Goal: Answer question/provide support

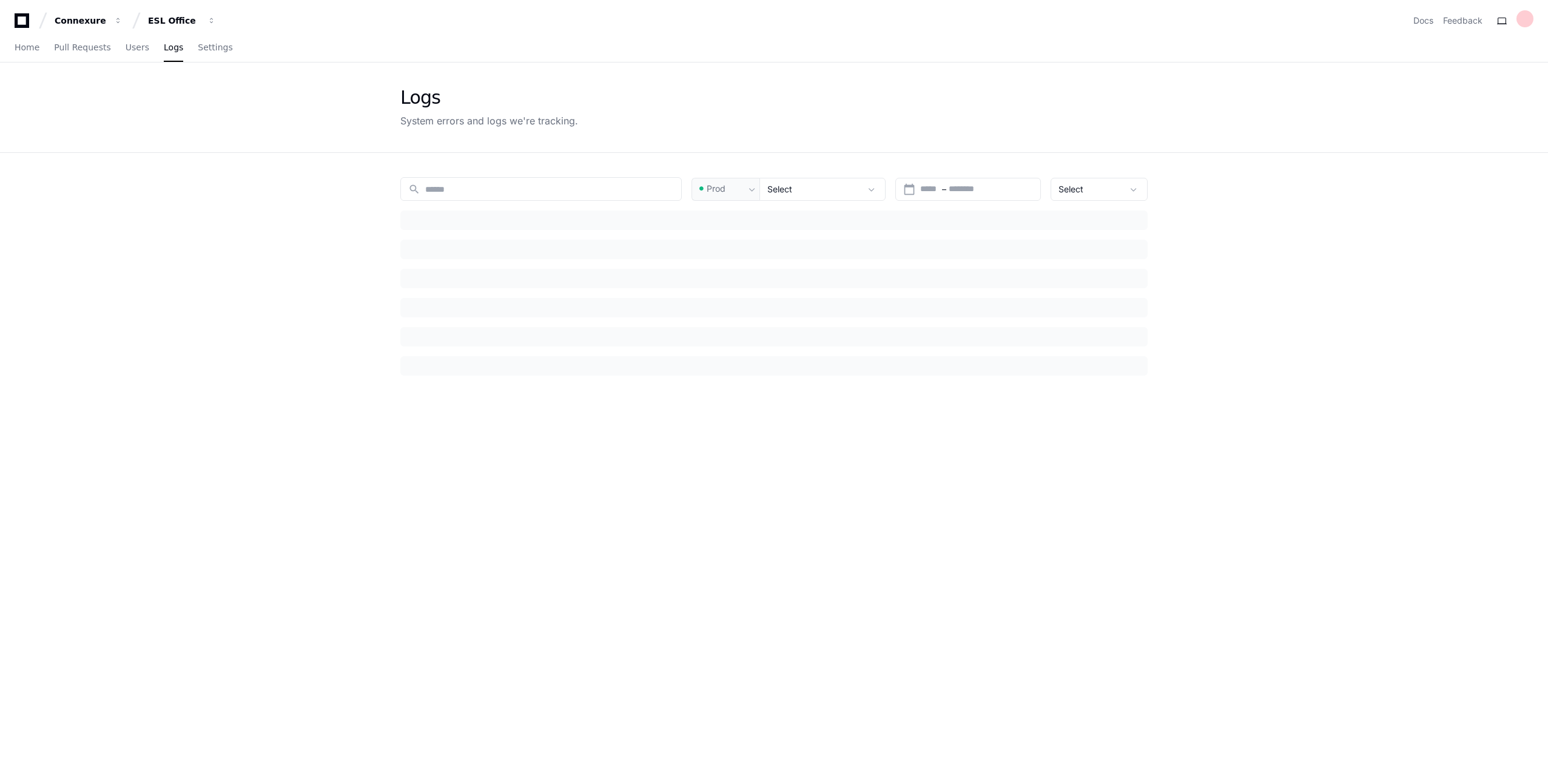
type input "*********"
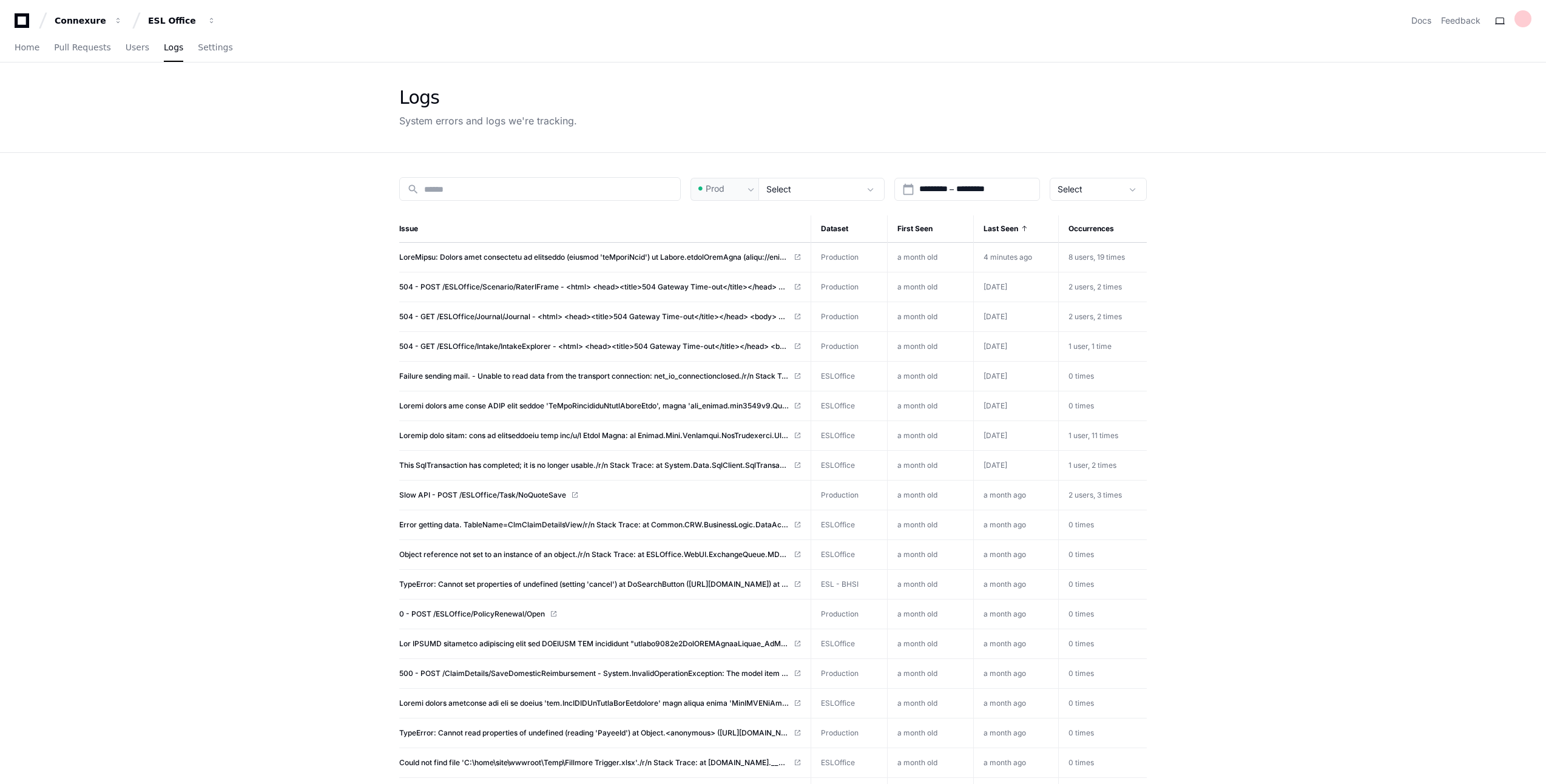
click at [23, 24] on icon at bounding box center [22, 20] width 24 height 15
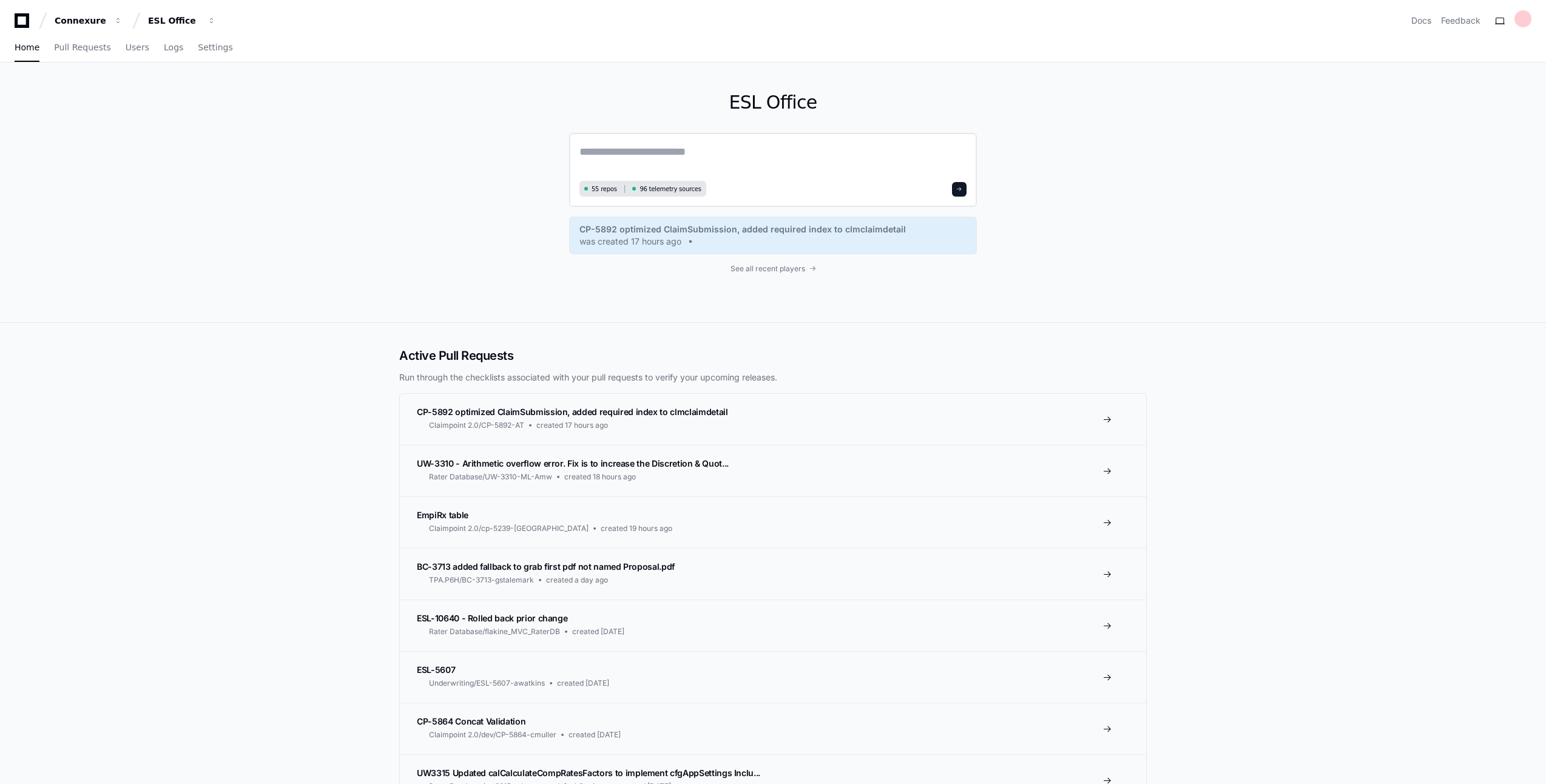
click at [695, 148] on textarea at bounding box center [773, 160] width 387 height 34
type textarea "**********"
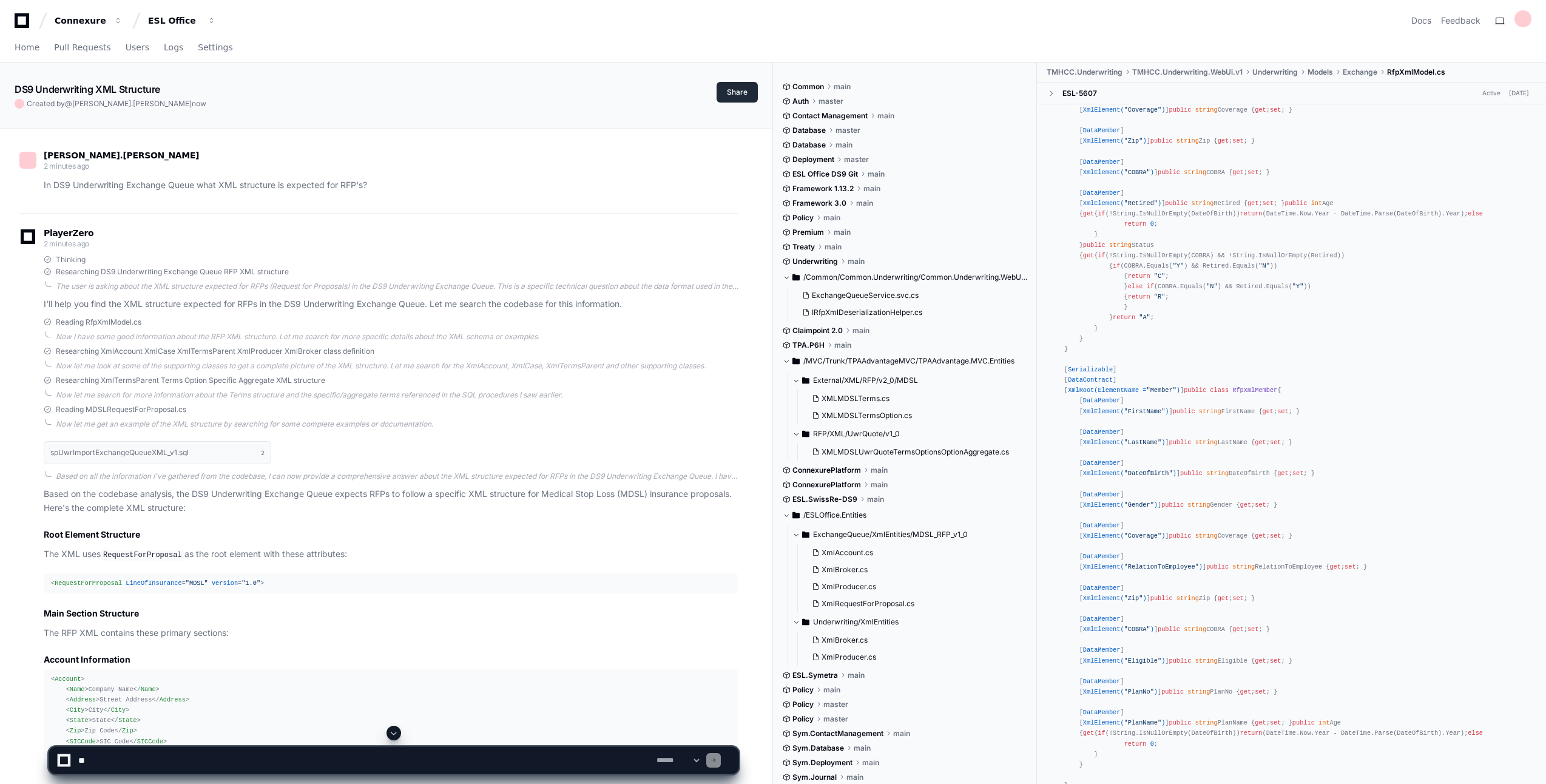
click at [744, 97] on button "Share" at bounding box center [737, 93] width 41 height 21
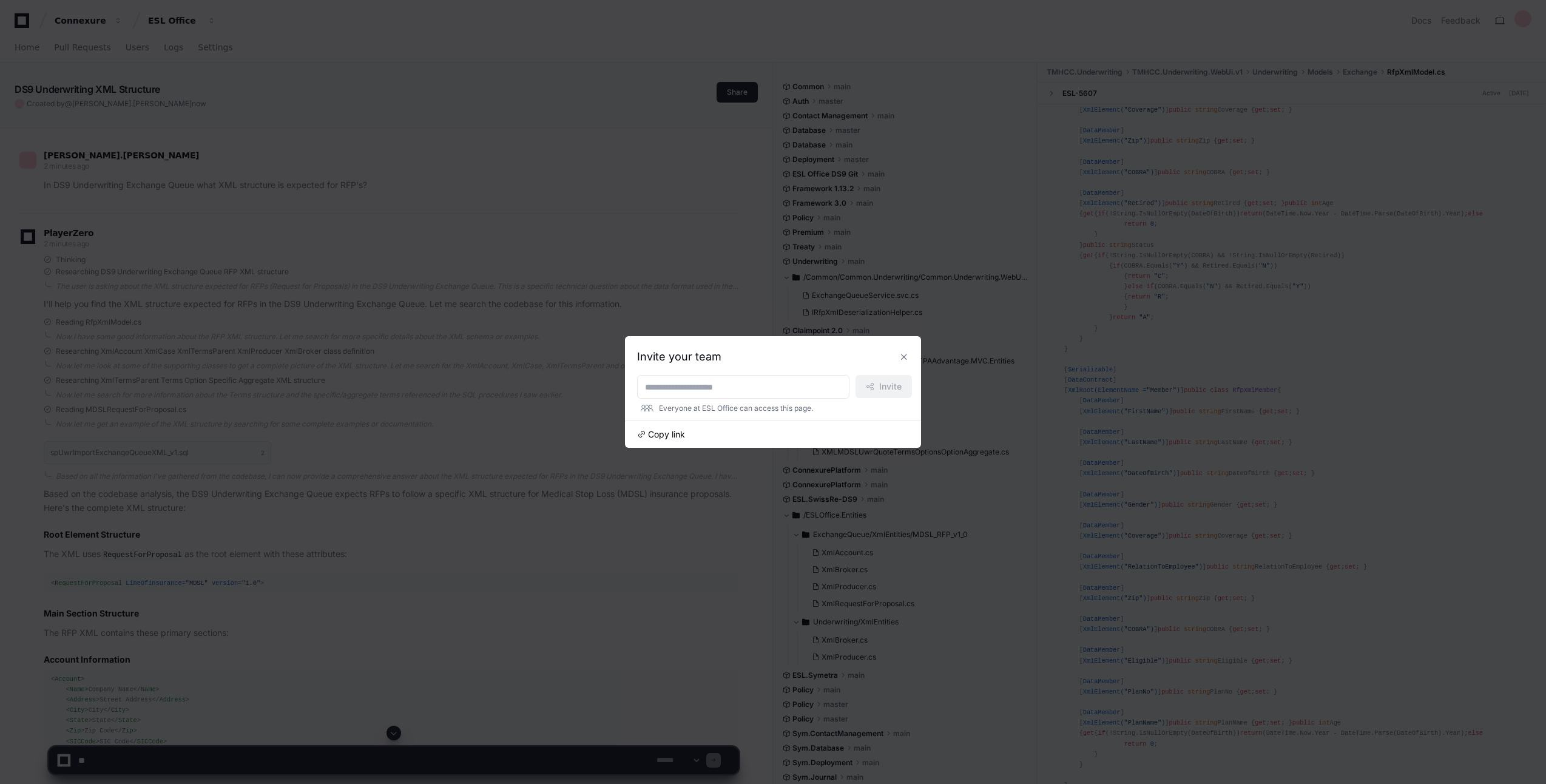
click at [668, 434] on span "Copy link" at bounding box center [666, 434] width 37 height 12
click at [900, 359] on button at bounding box center [904, 356] width 19 height 19
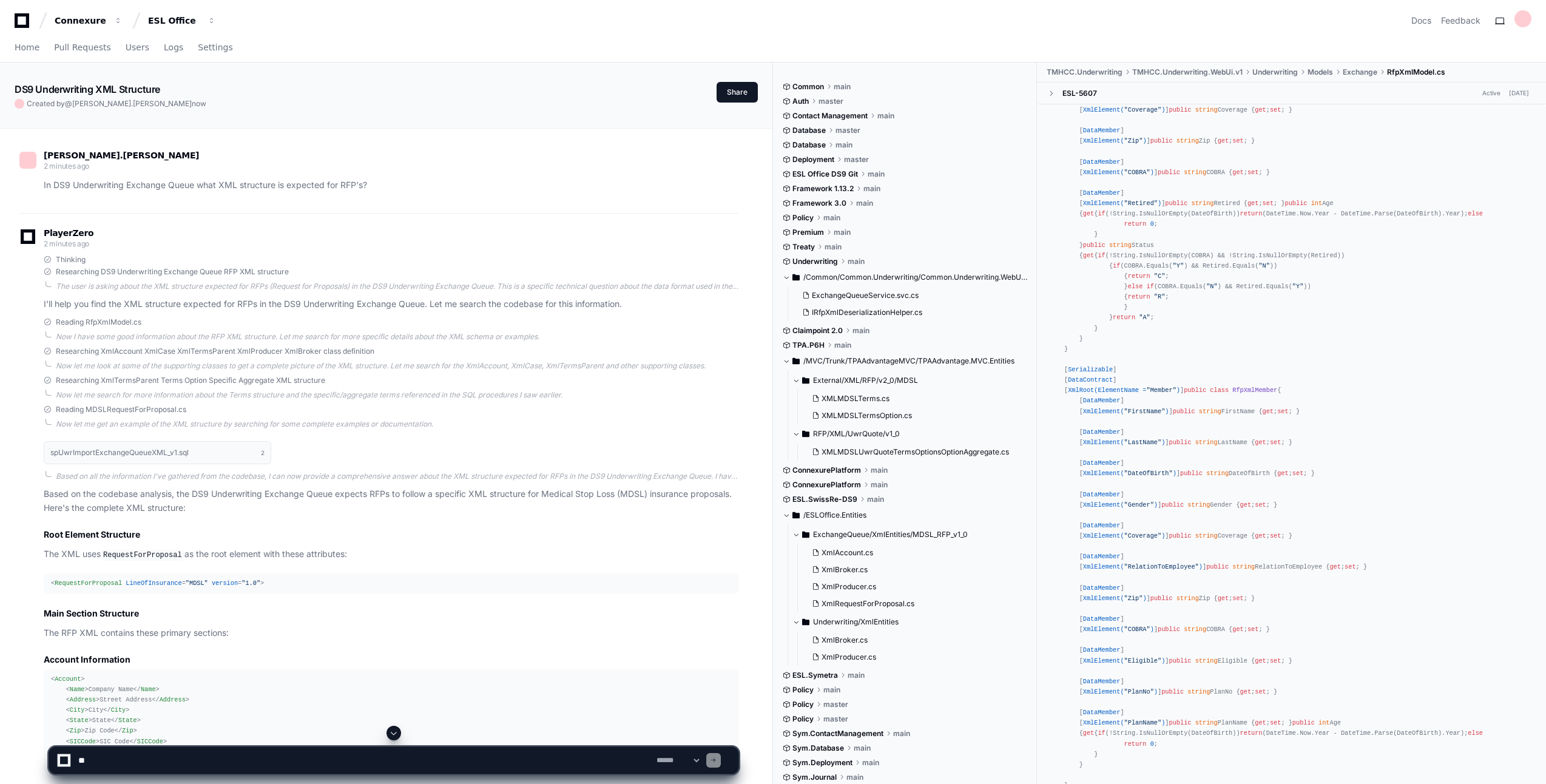
click at [1055, 91] on span at bounding box center [1051, 93] width 8 height 8
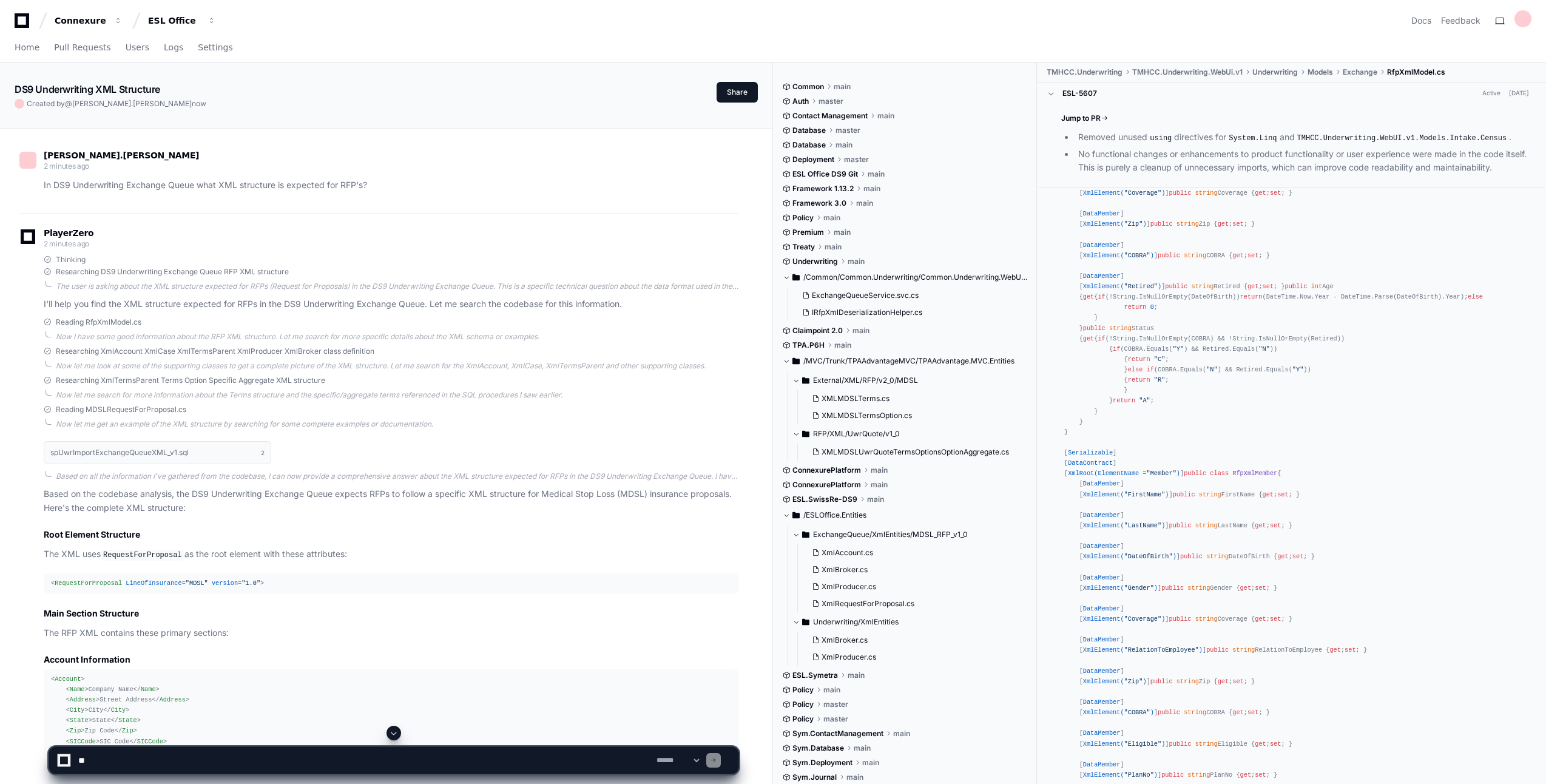
click at [1055, 91] on span at bounding box center [1051, 93] width 8 height 8
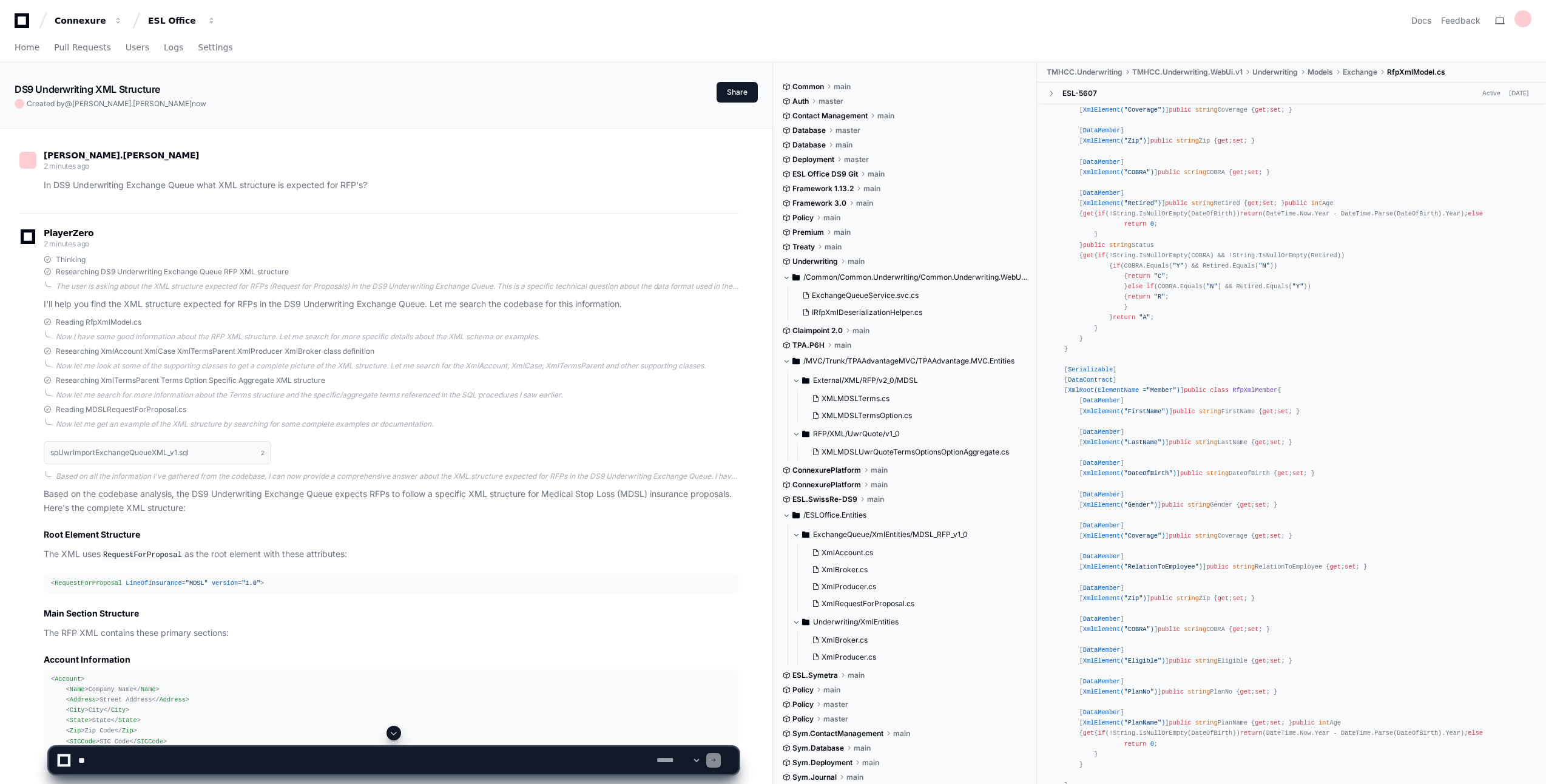
click at [1055, 91] on span at bounding box center [1051, 93] width 8 height 8
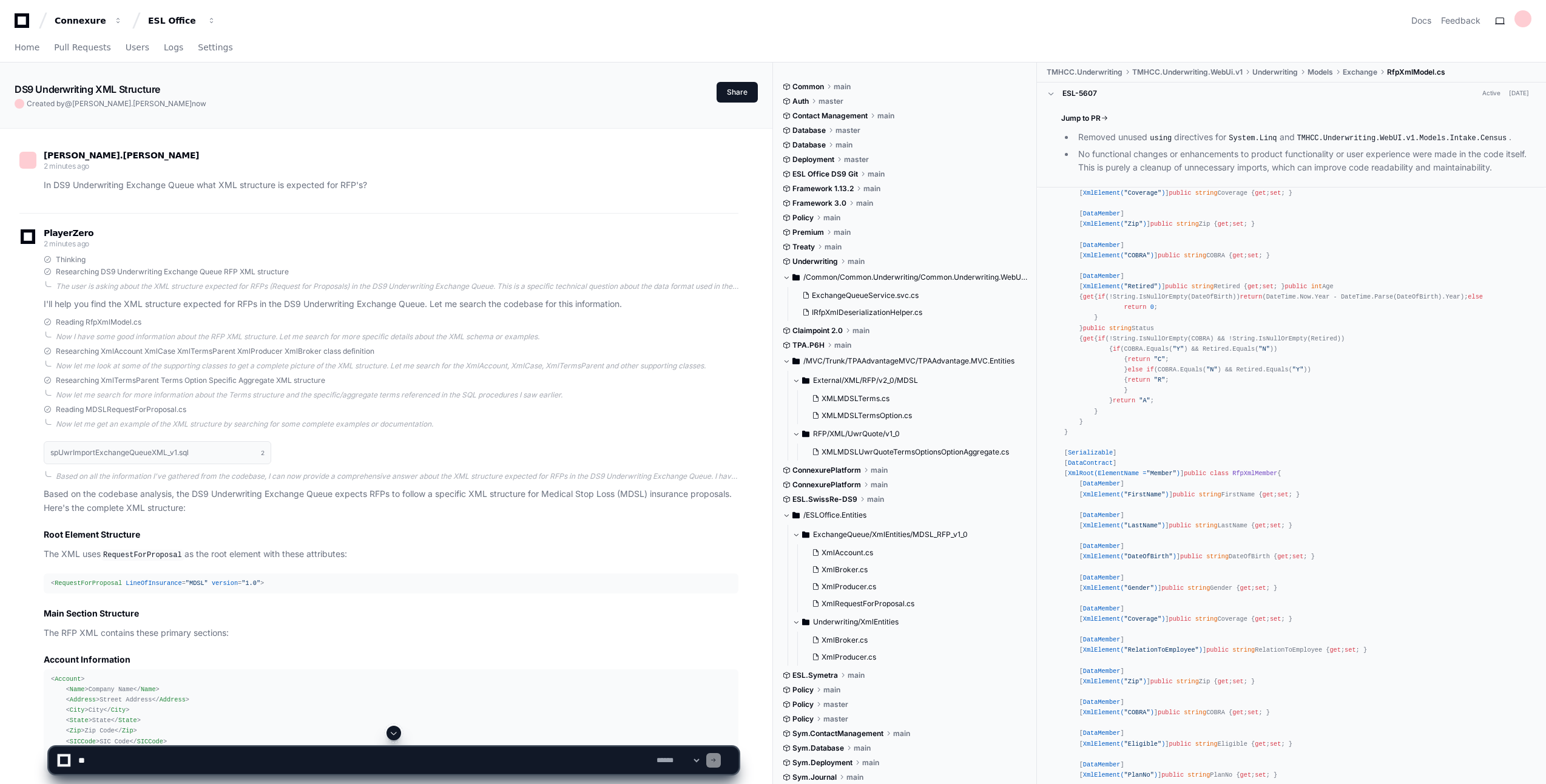
click at [1055, 91] on span at bounding box center [1051, 93] width 8 height 8
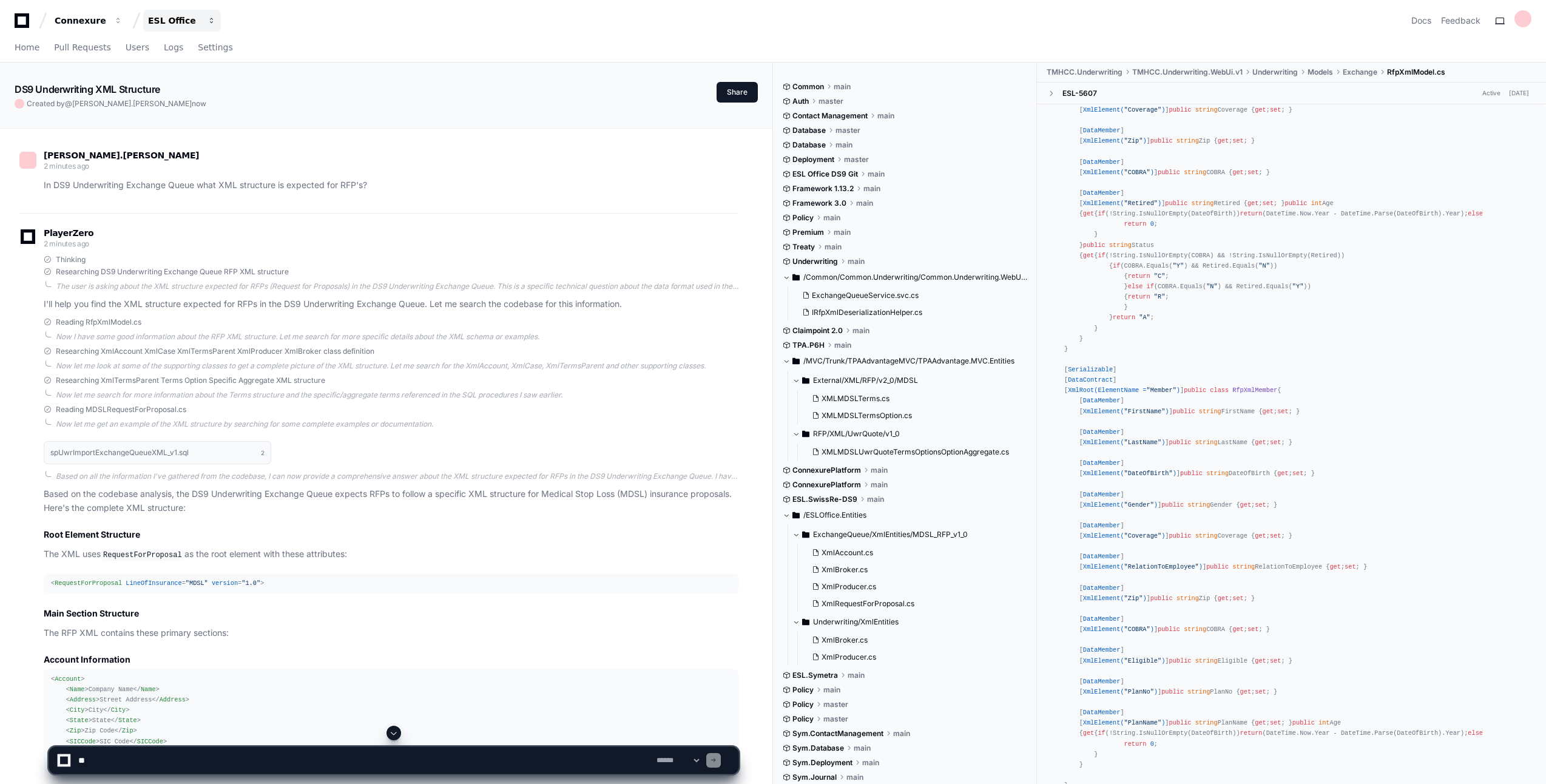
click at [172, 18] on div "ESL Office" at bounding box center [174, 20] width 52 height 12
click at [203, 87] on span "ESL Office" at bounding box center [191, 88] width 48 height 15
click at [29, 22] on icon at bounding box center [22, 20] width 15 height 15
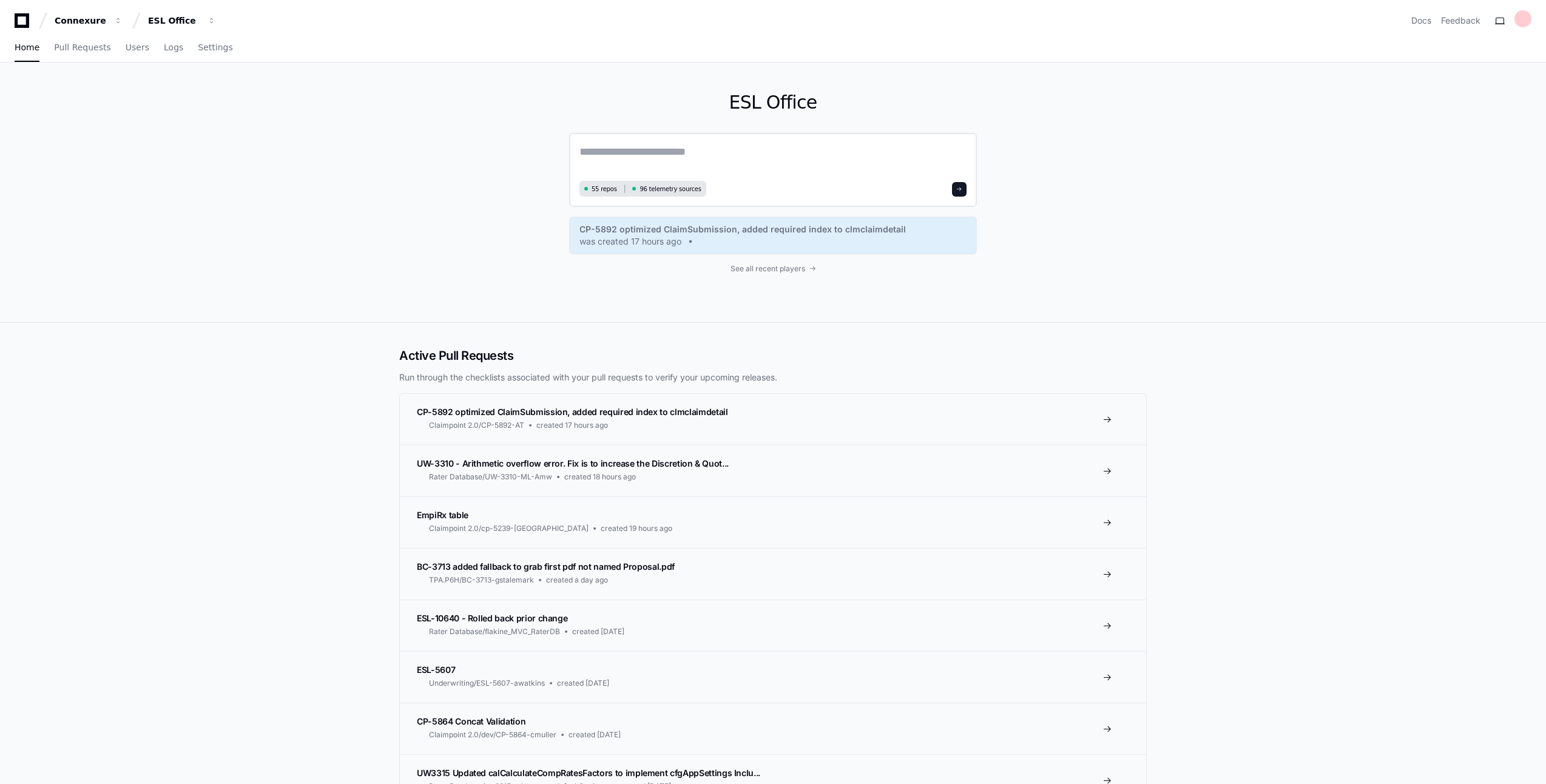
click at [697, 155] on textarea at bounding box center [773, 160] width 387 height 34
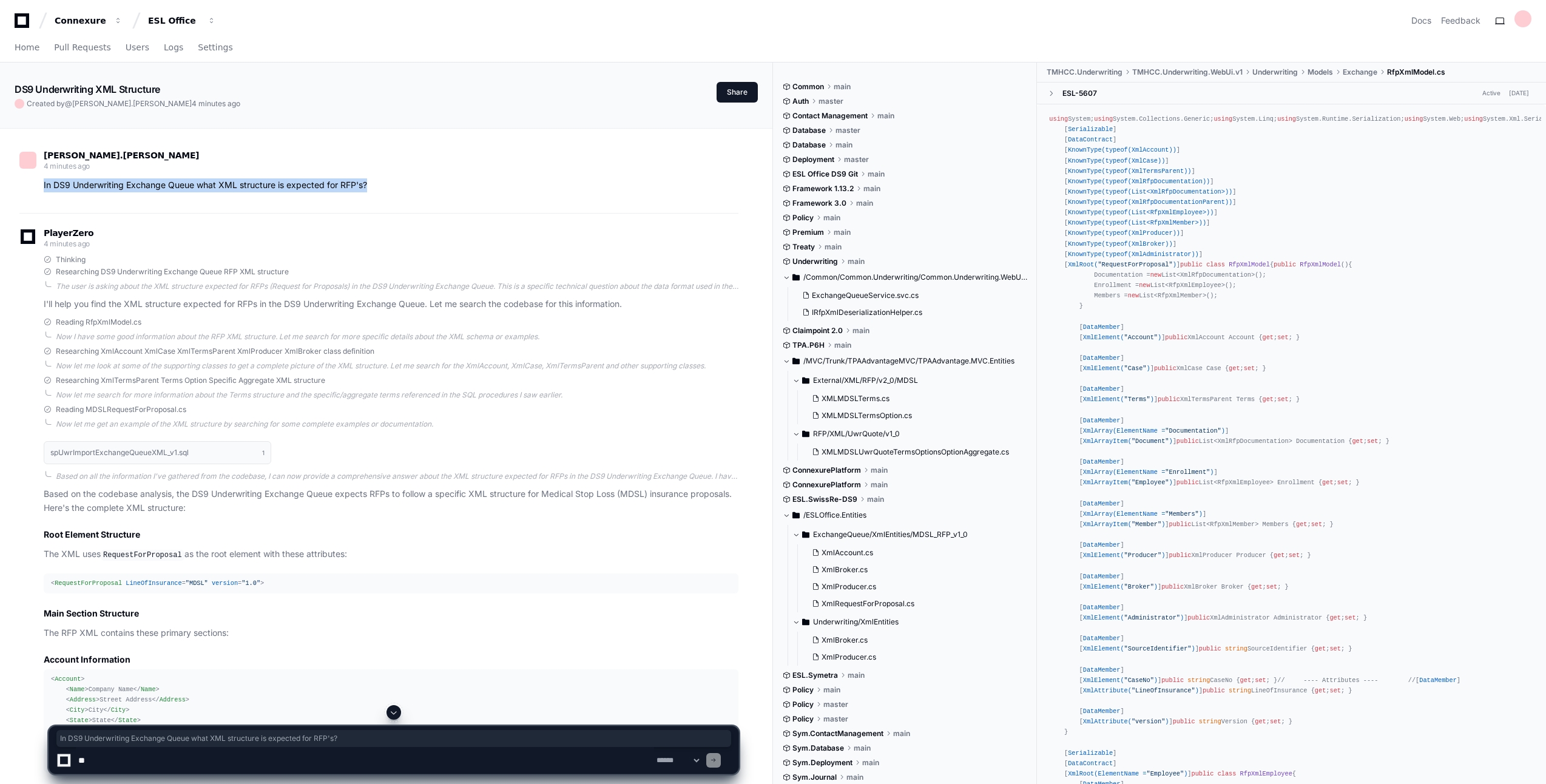
drag, startPoint x: 370, startPoint y: 185, endPoint x: 45, endPoint y: 191, distance: 325.1
click at [45, 191] on p "In DS9 Underwriting Exchange Queue what XML structure is expected for RFP's?" at bounding box center [391, 185] width 695 height 14
copy p "In DS9 Underwriting Exchange Queue what XML structure is expected for RFP's?"
click at [176, 762] on textarea at bounding box center [365, 760] width 578 height 26
type textarea "**********"
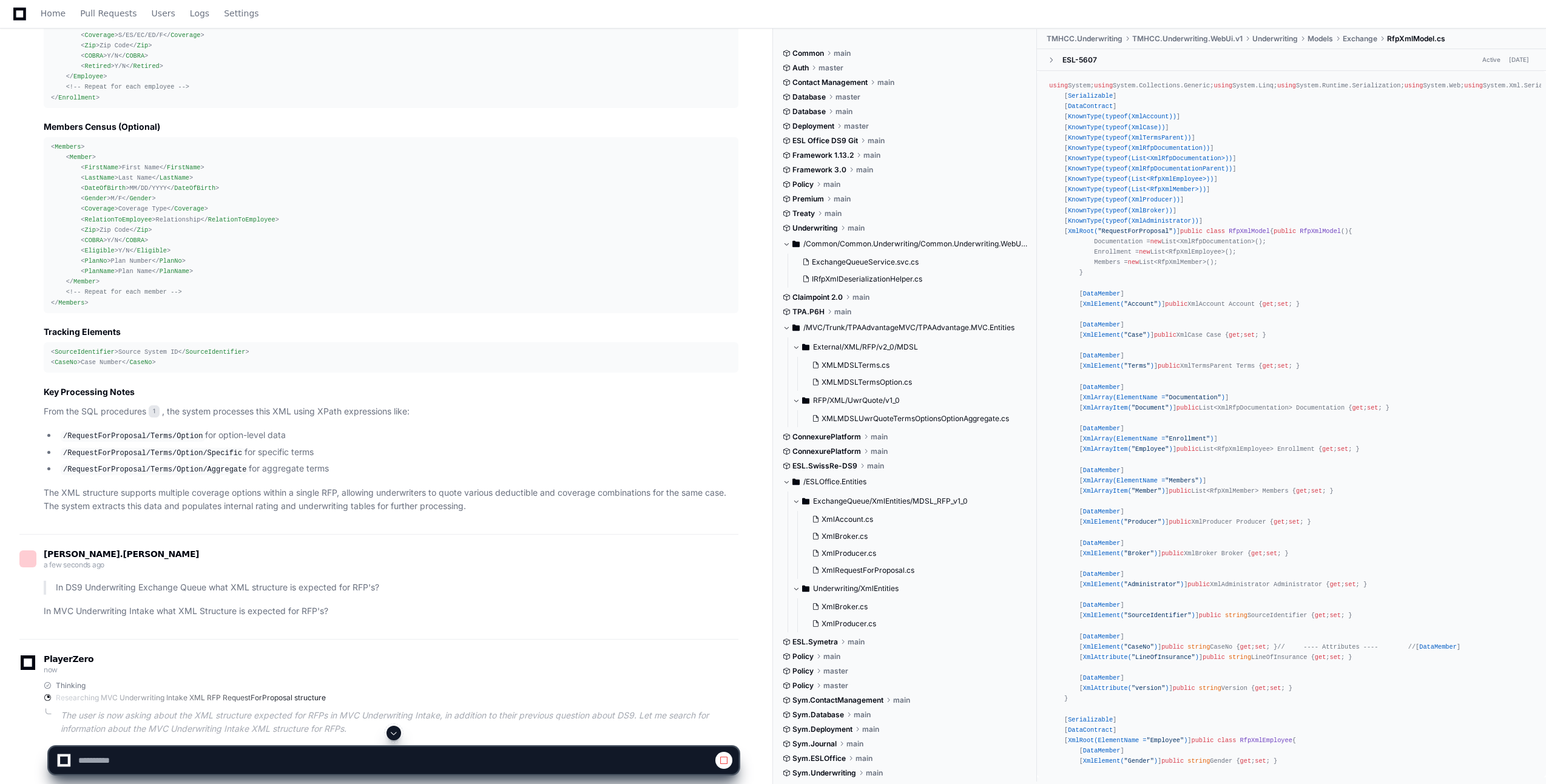
scroll to position [2039, 0]
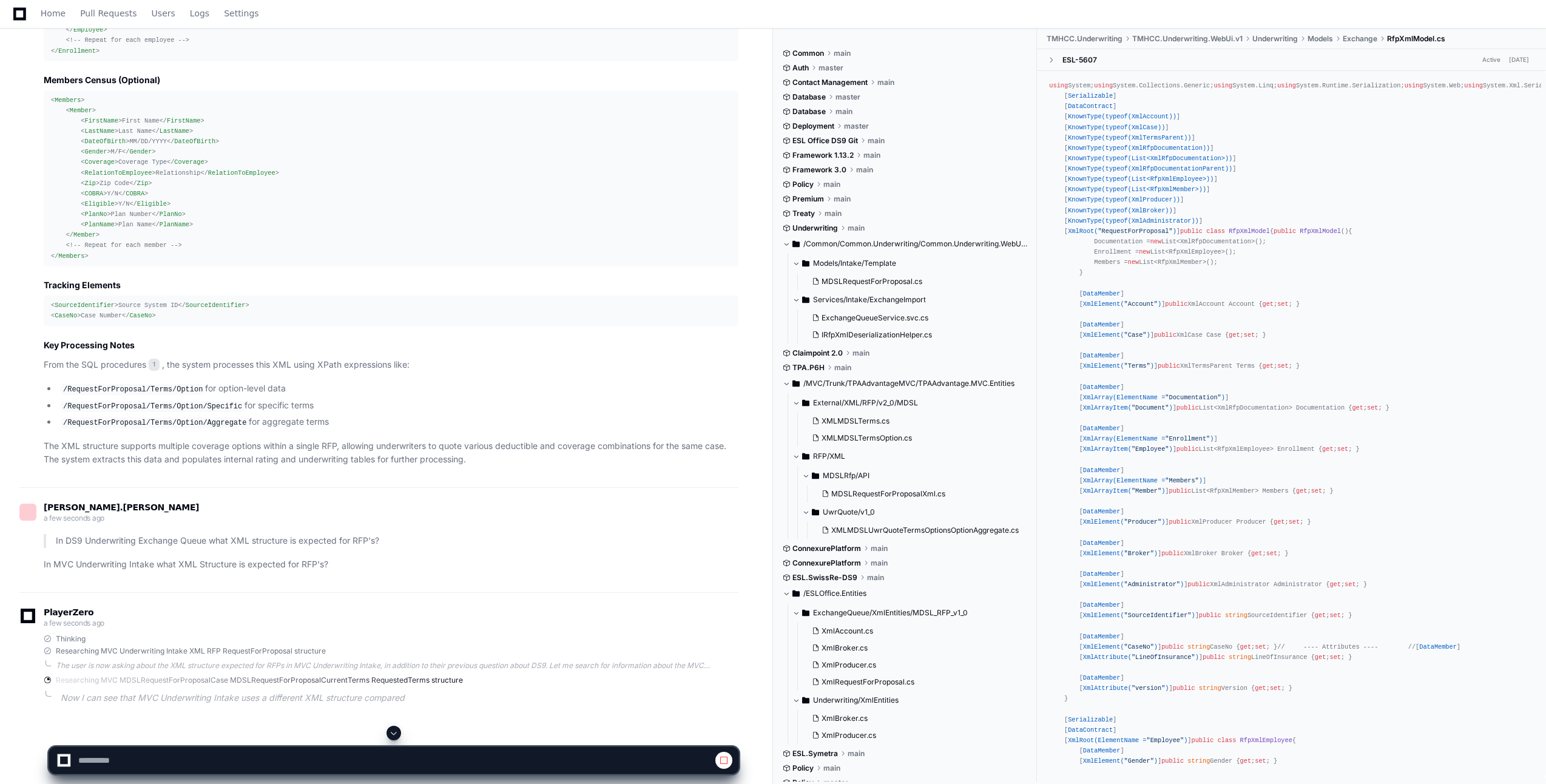
click at [153, 363] on span "1" at bounding box center [154, 364] width 11 height 12
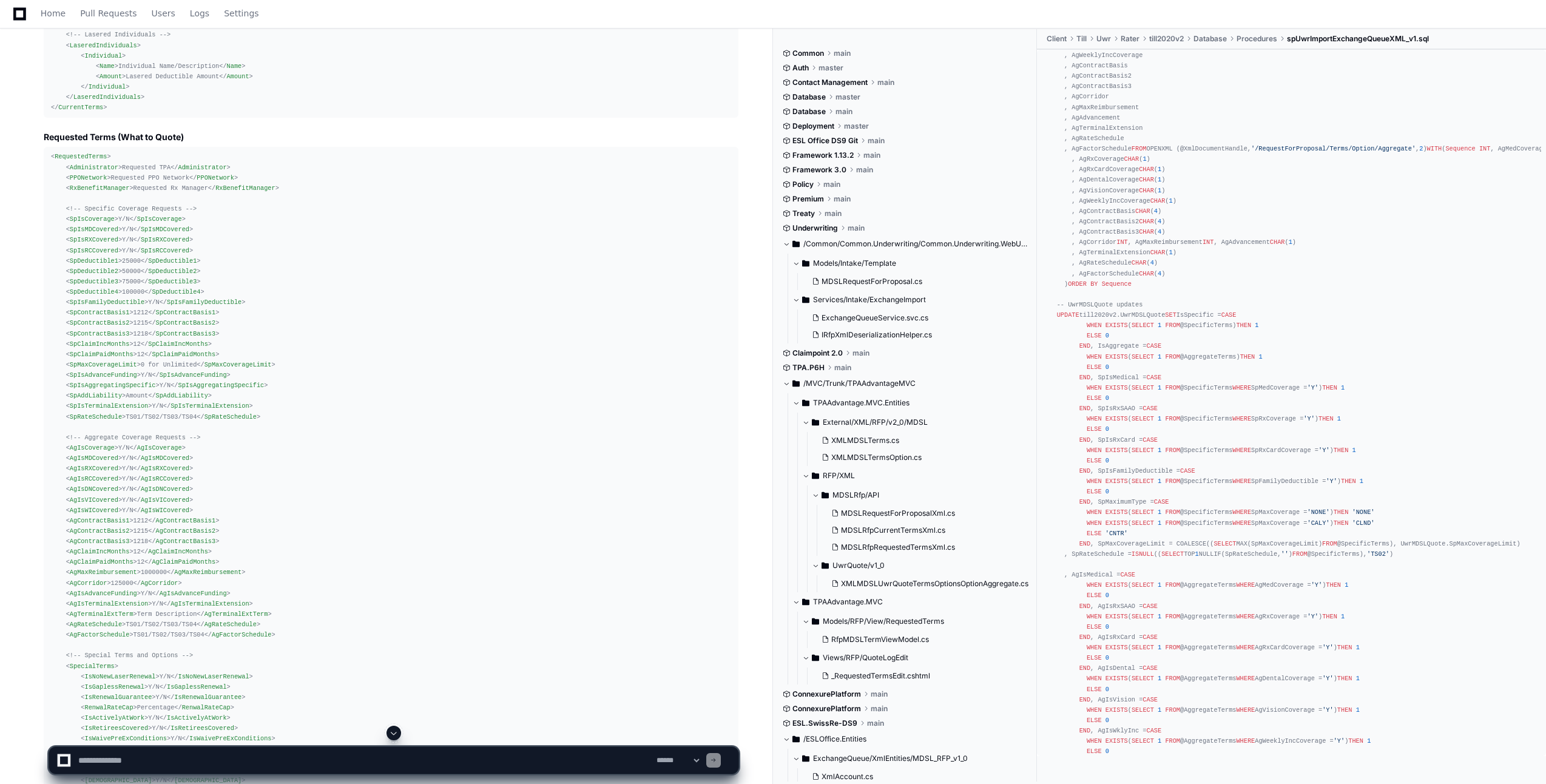
scroll to position [4230, 0]
click at [411, 681] on div "< RequestedTerms > < Administrator > Requested TPA </ Administrator > < PPONetw…" at bounding box center [391, 554] width 680 height 810
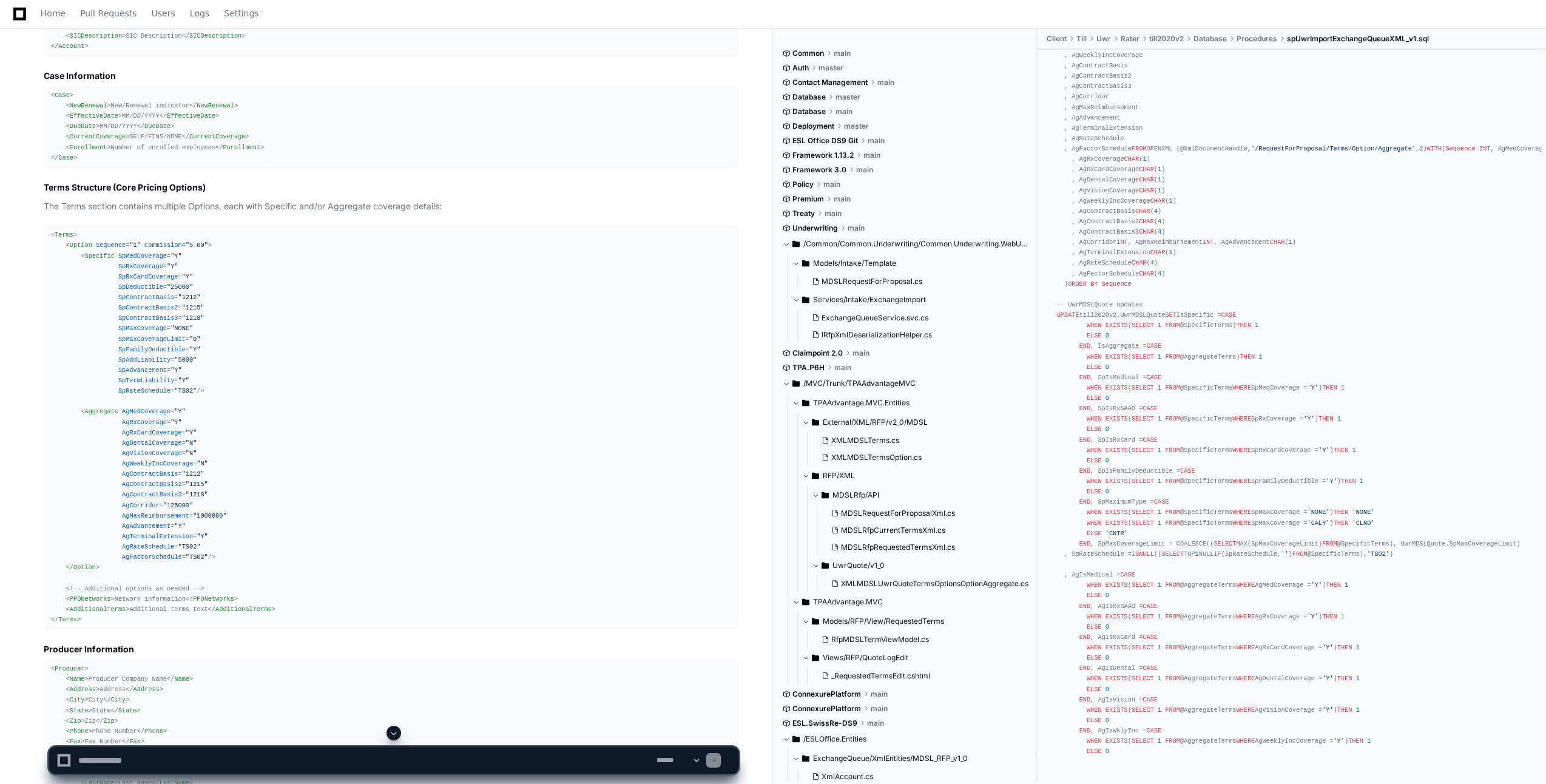
scroll to position [712, 0]
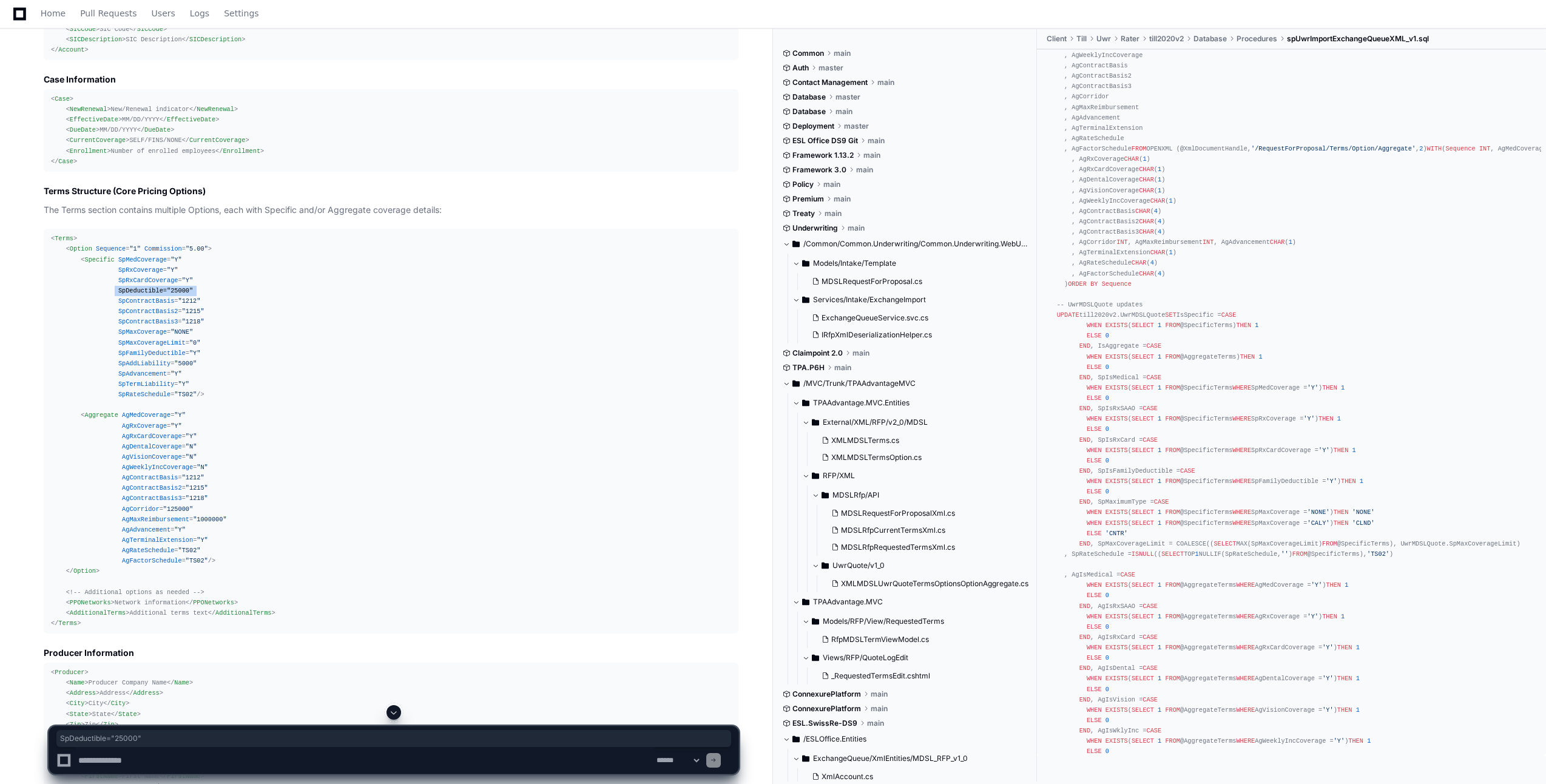
drag, startPoint x: 115, startPoint y: 290, endPoint x: 192, endPoint y: 290, distance: 77.0
click at [192, 290] on div "< Terms > < Option Sequence = "1" Commission = "5.00" > < Specific SpMedCoverag…" at bounding box center [391, 430] width 680 height 395
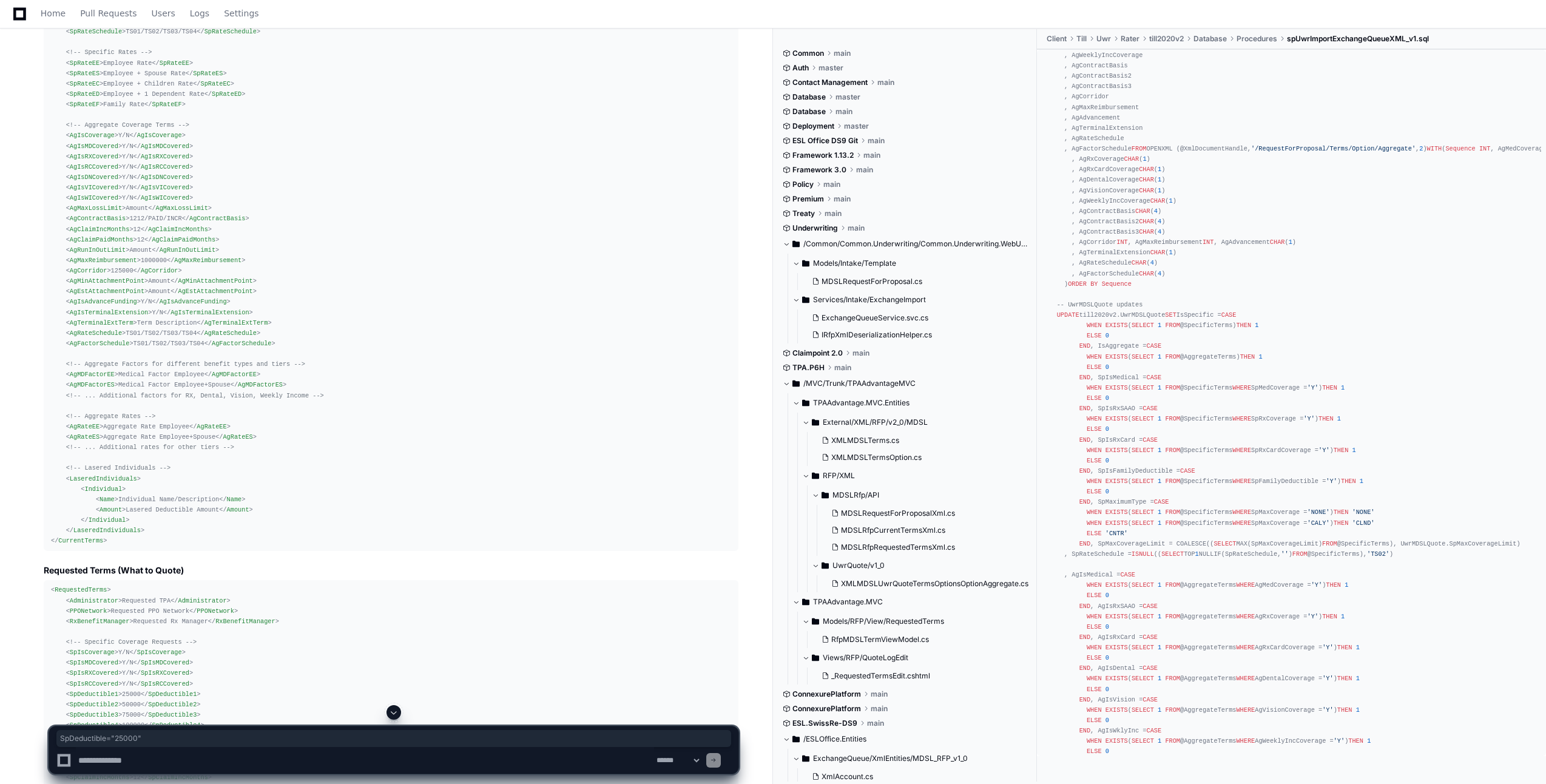
scroll to position [1185, 0]
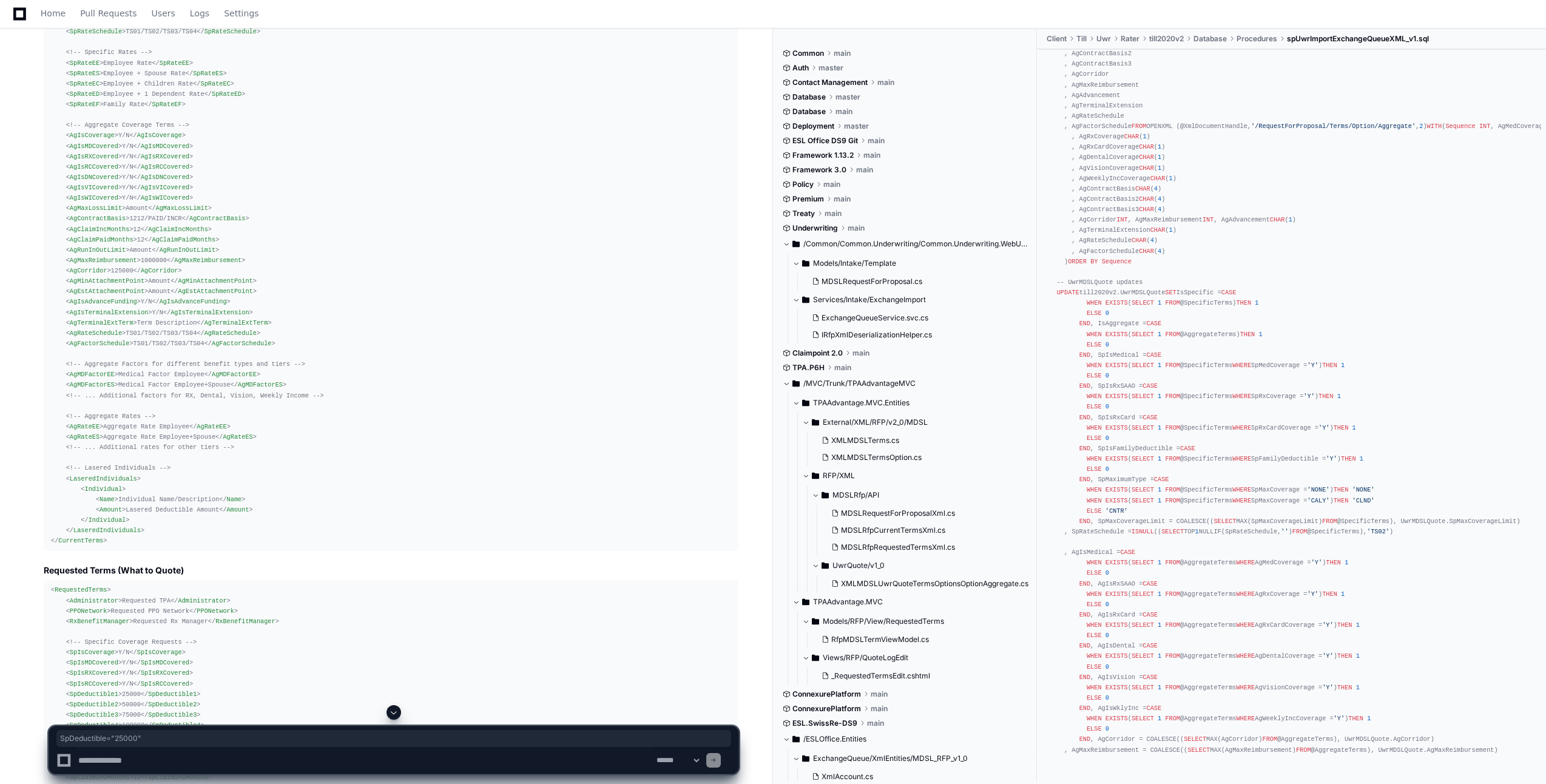
click at [409, 210] on div "< CurrentTerms > < Market > Current Market/MGU </ Market > < Carrier > Current …" at bounding box center [391, 172] width 680 height 748
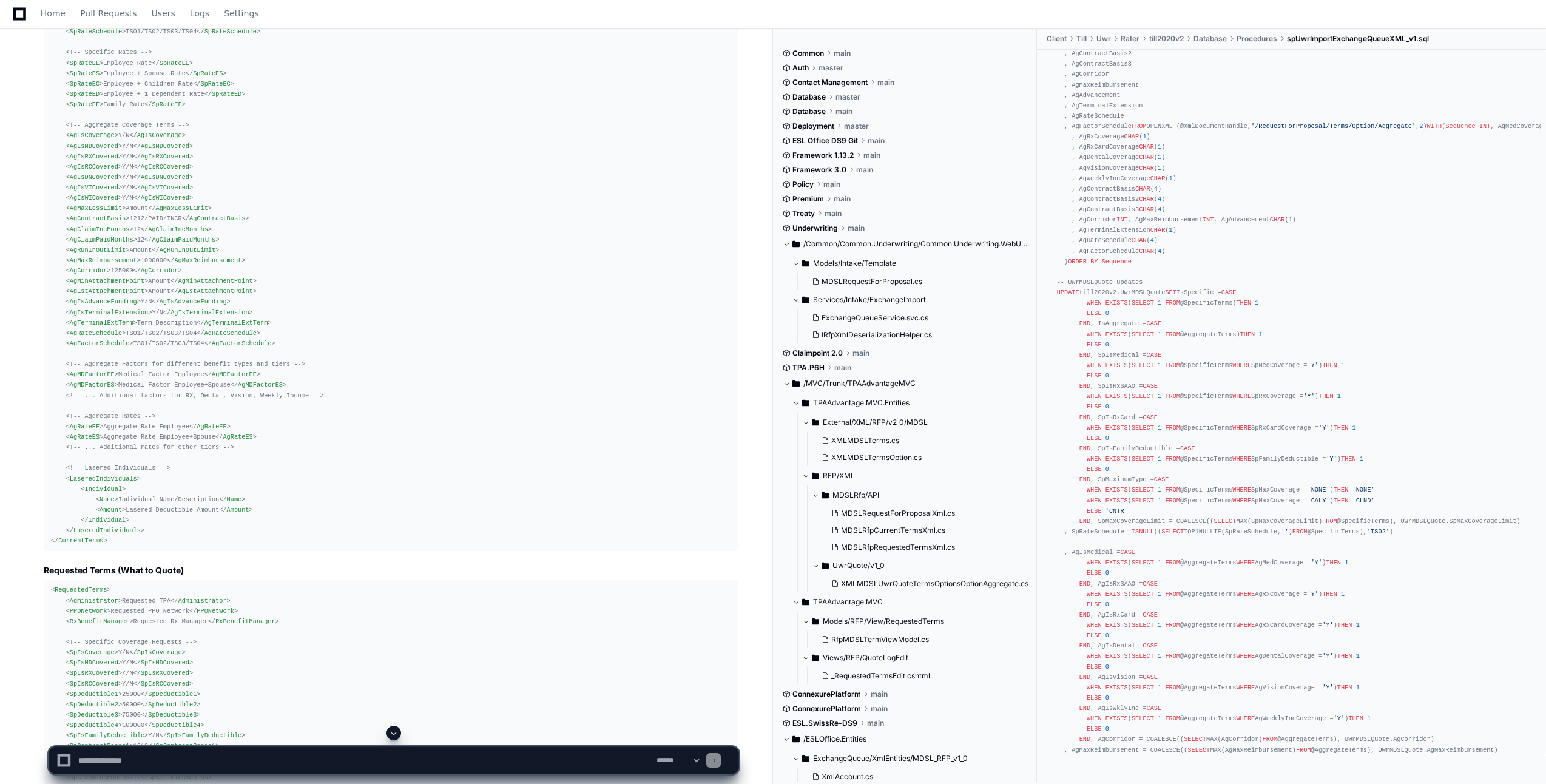
scroll to position [3710, 0]
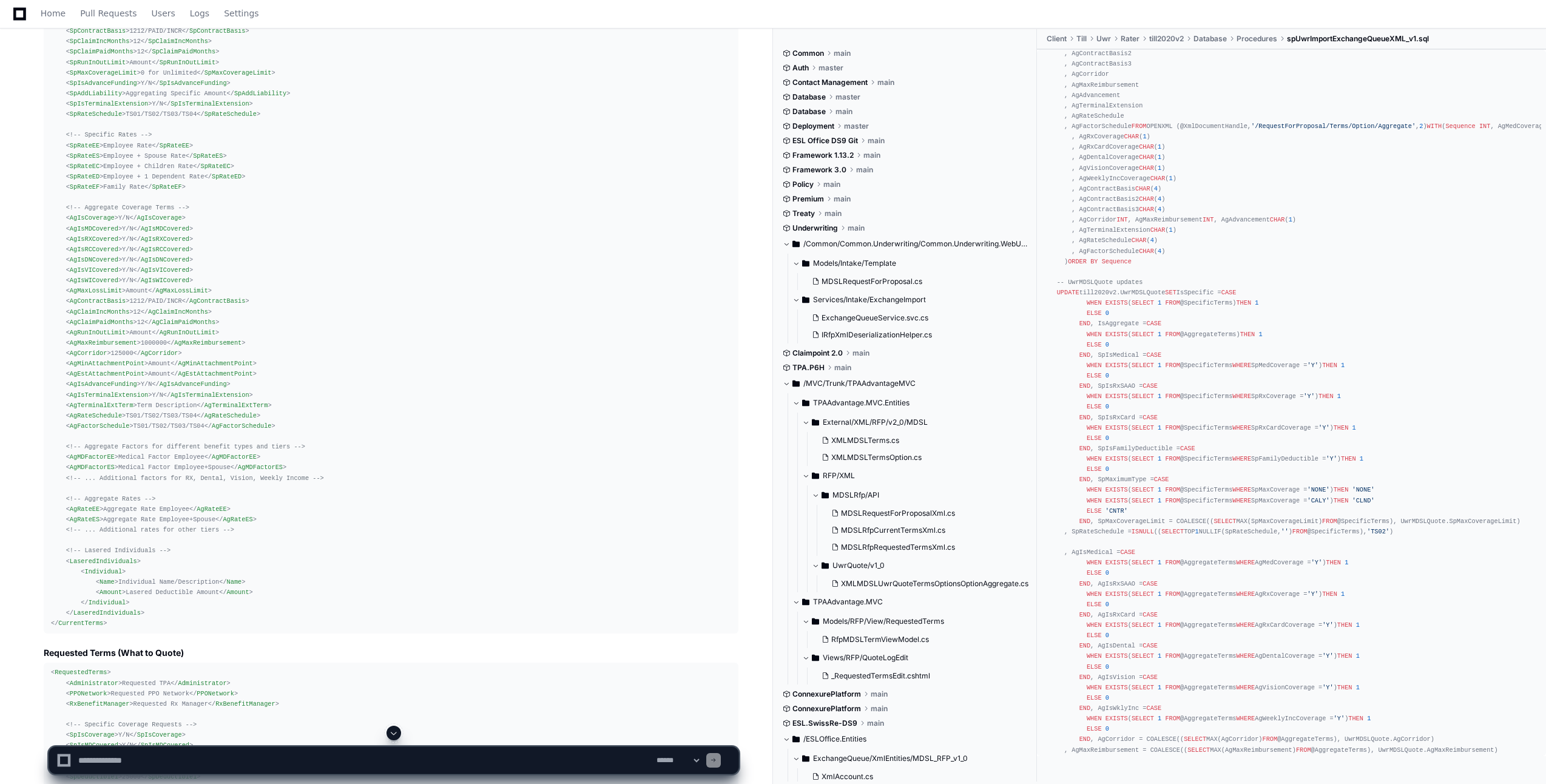
click at [985, 22] on div "Home Pull Requests Users Logs Settings" at bounding box center [773, 14] width 1517 height 28
